Goal: Transaction & Acquisition: Purchase product/service

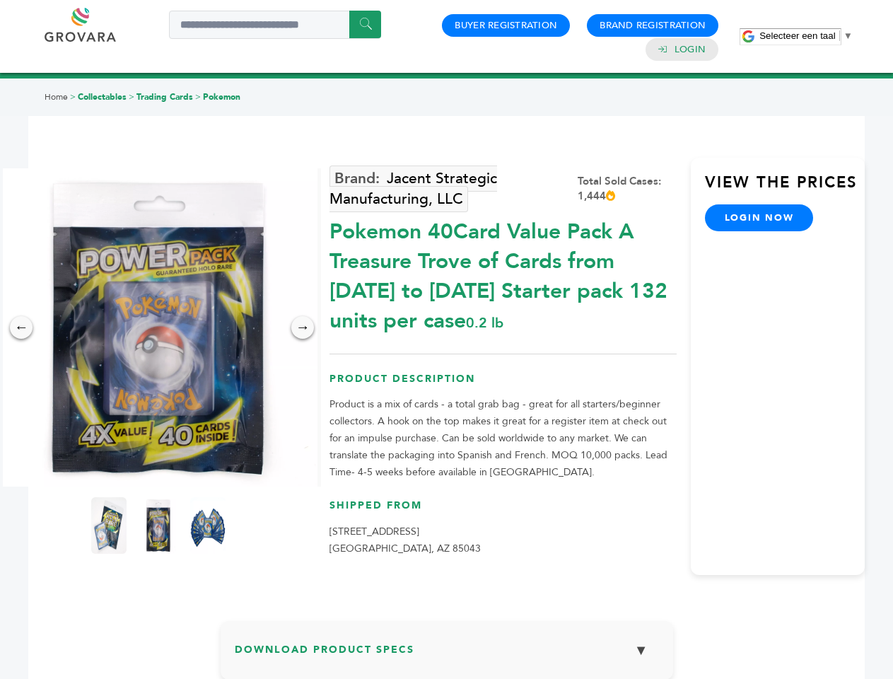
click at [806, 35] on span "Selecteer een taal" at bounding box center [797, 35] width 76 height 11
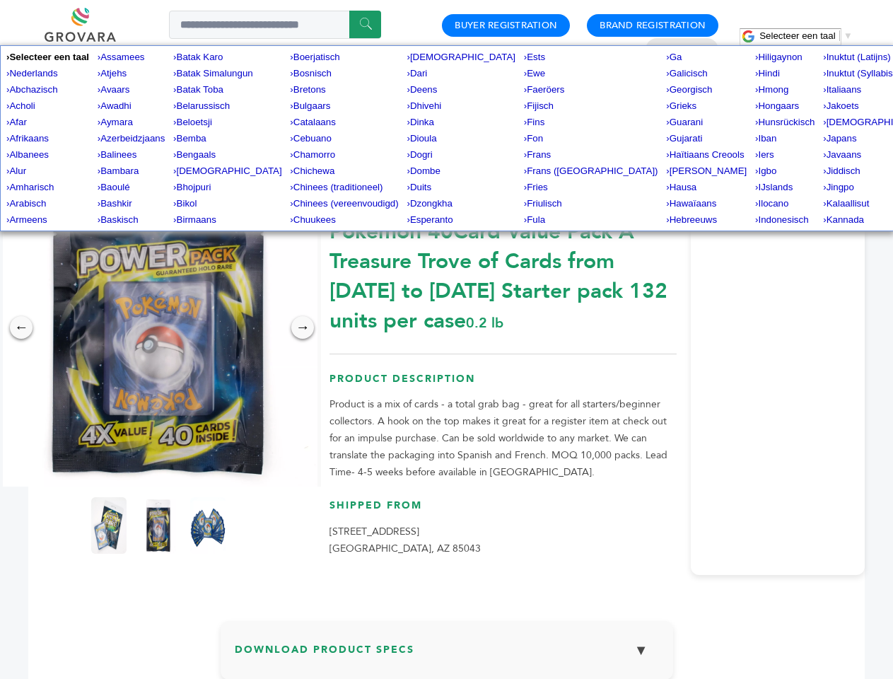
click at [158, 327] on img at bounding box center [158, 327] width 318 height 318
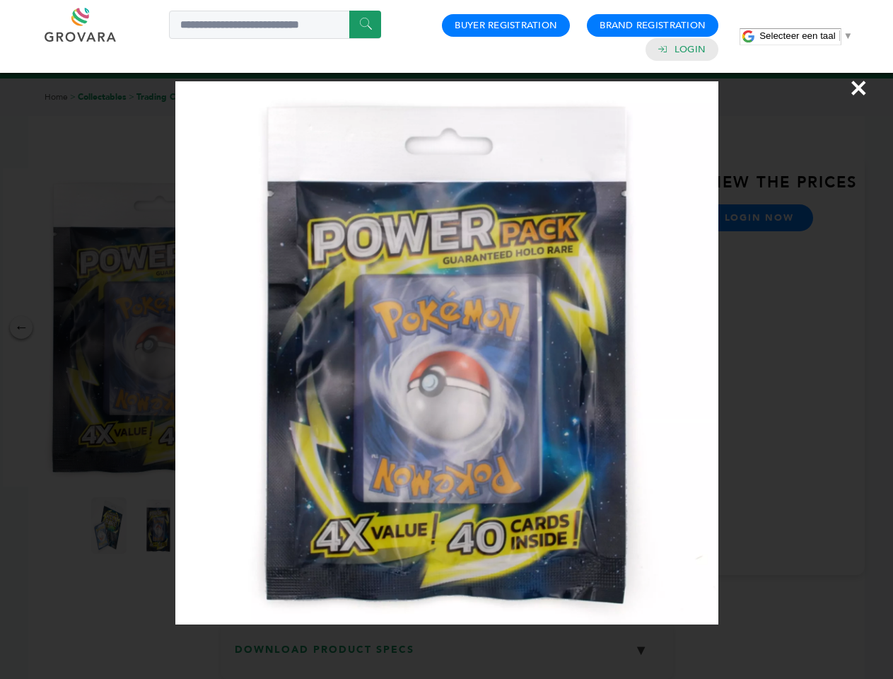
click at [21, 327] on div "×" at bounding box center [446, 339] width 893 height 679
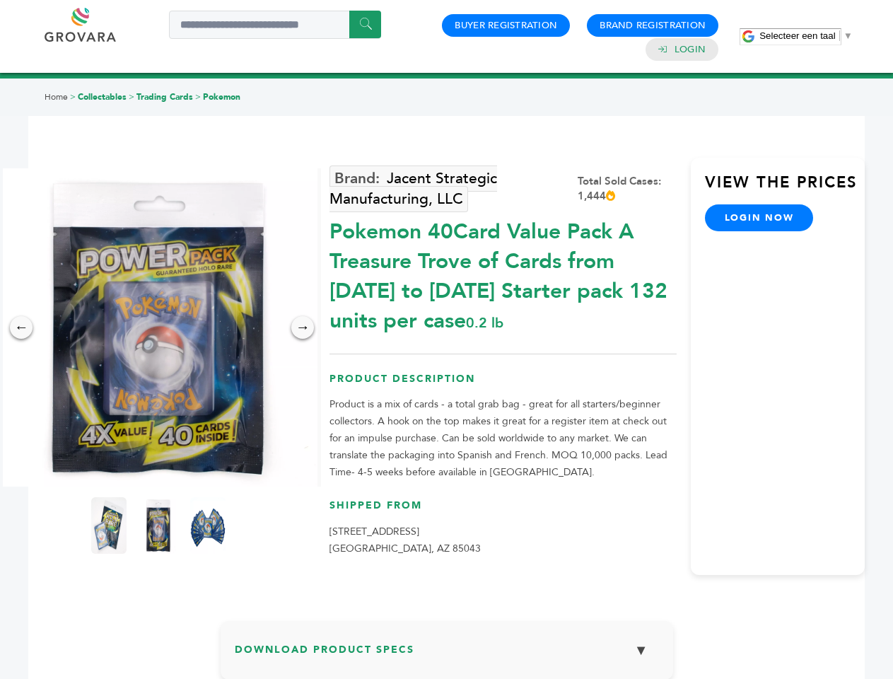
click at [303, 327] on div "→" at bounding box center [302, 327] width 23 height 23
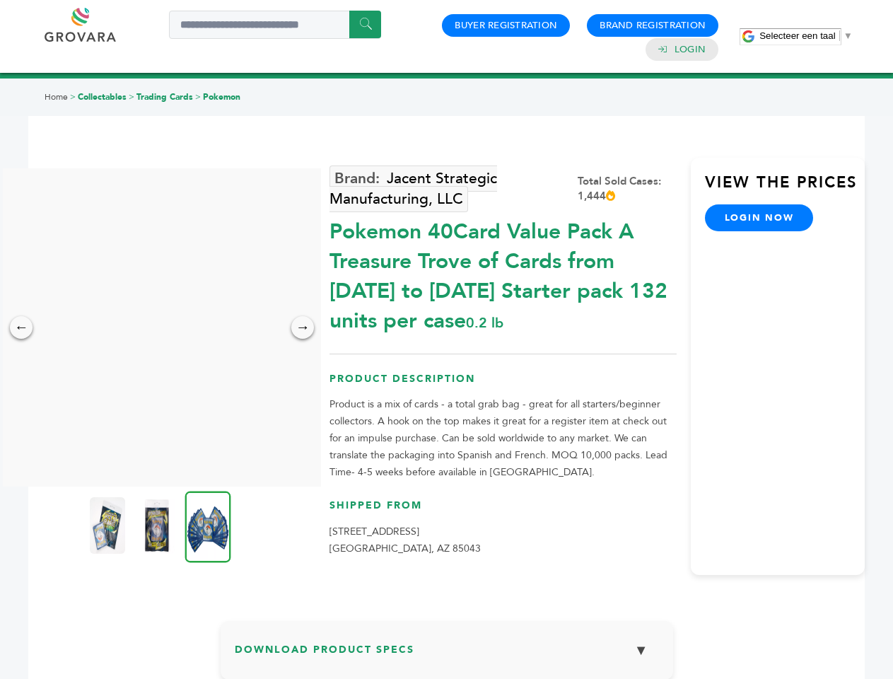
click at [109, 525] on img at bounding box center [107, 525] width 35 height 57
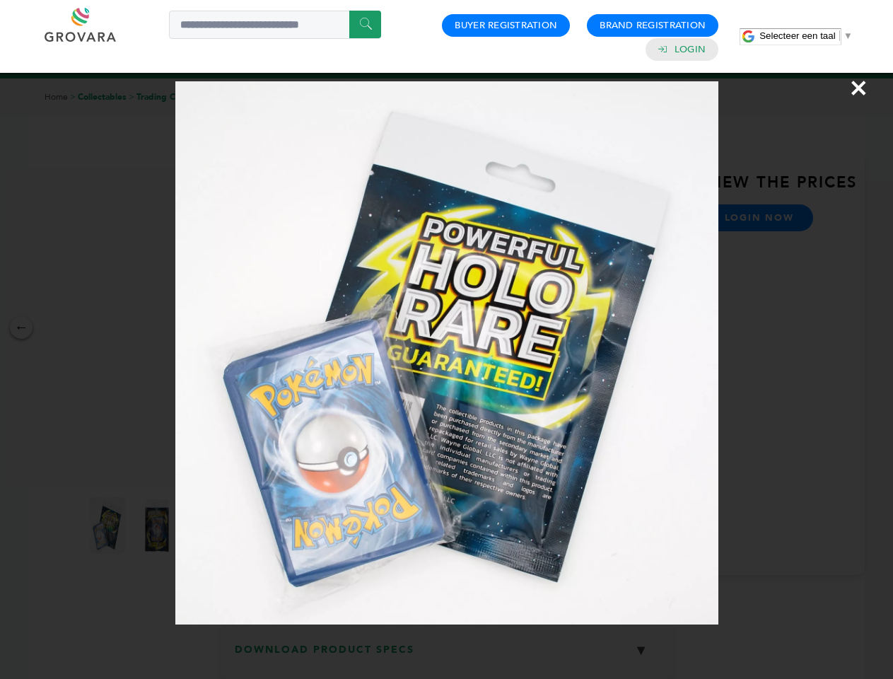
click at [158, 525] on div "×" at bounding box center [446, 339] width 893 height 679
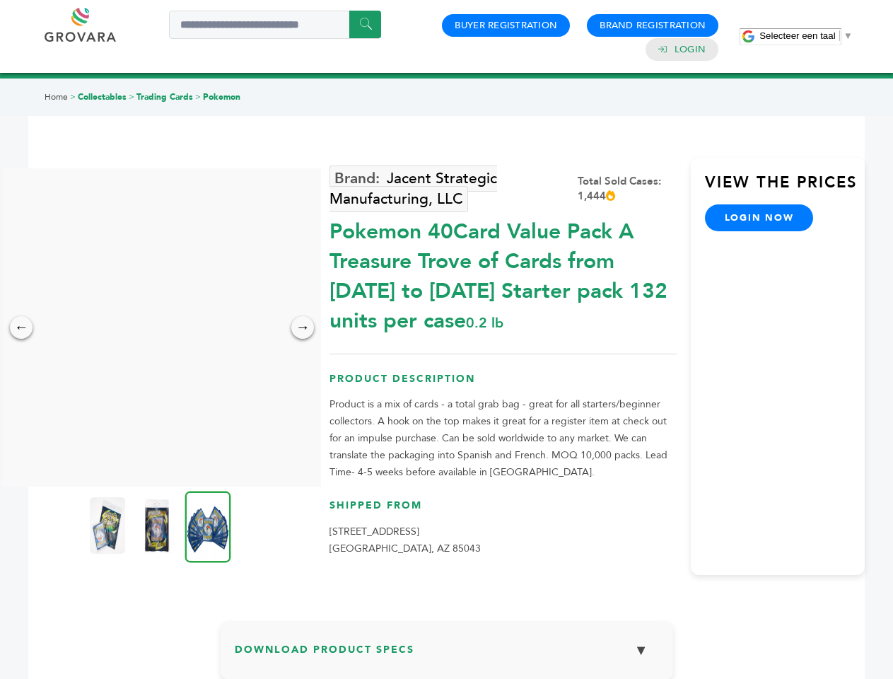
click at [208, 525] on img at bounding box center [208, 526] width 46 height 71
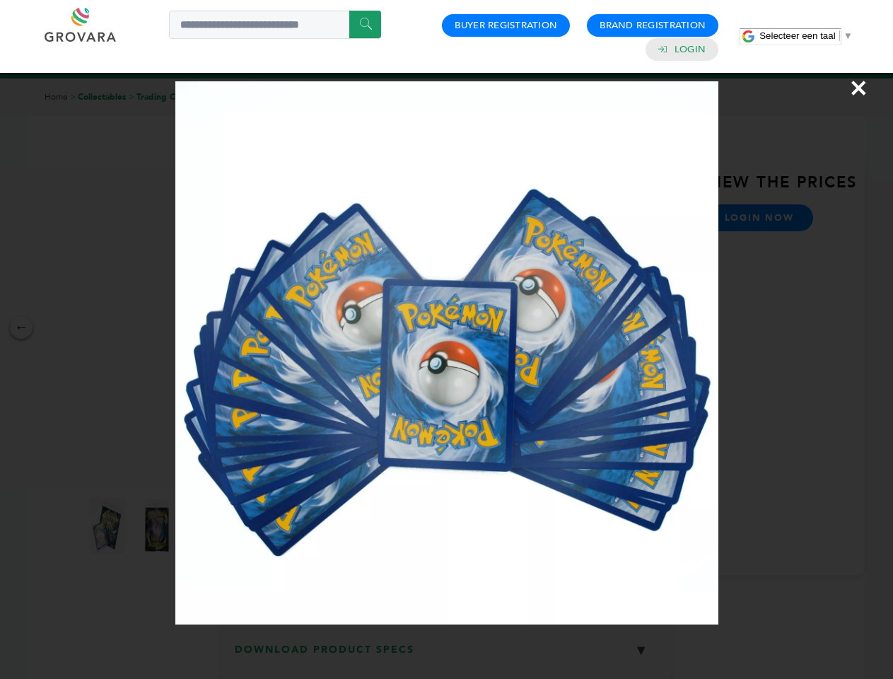
click at [447, 656] on div "×" at bounding box center [446, 339] width 893 height 679
